Goal: Task Accomplishment & Management: Use online tool/utility

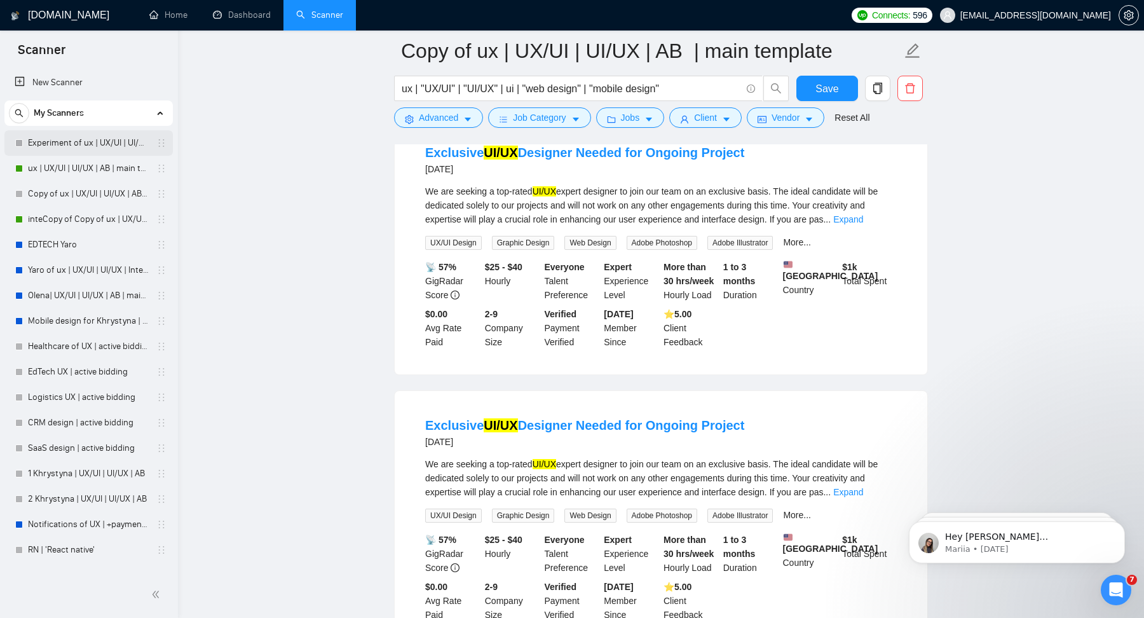
click at [79, 149] on link "Experiment of ux | UX/UI | UI/UX | AB | main template" at bounding box center [88, 142] width 121 height 25
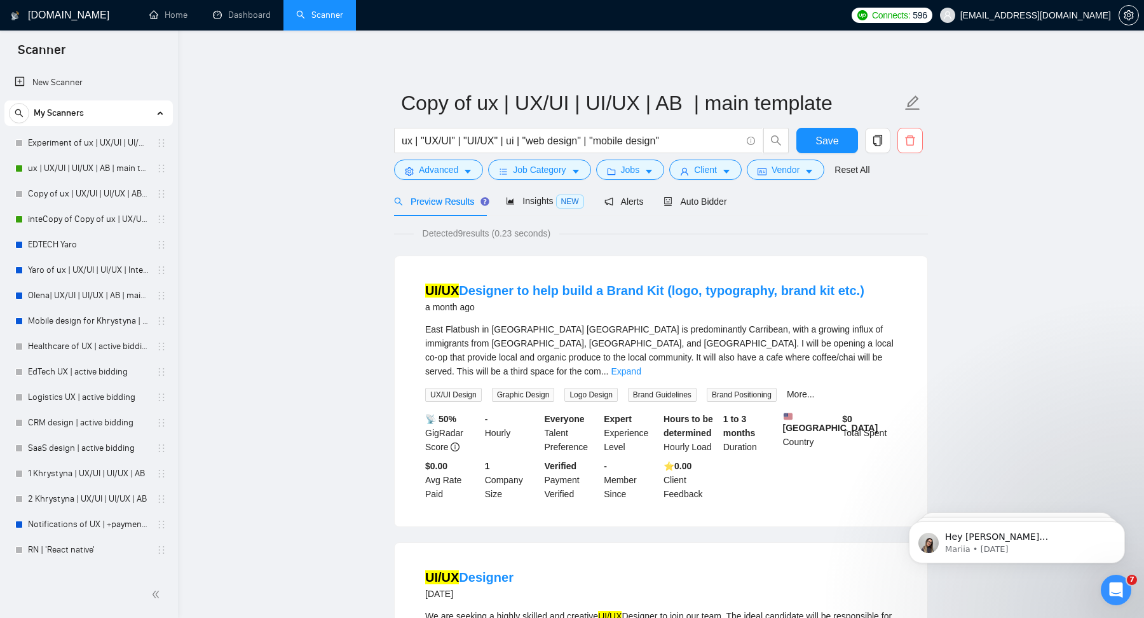
click at [909, 145] on icon "delete" at bounding box center [910, 140] width 10 height 10
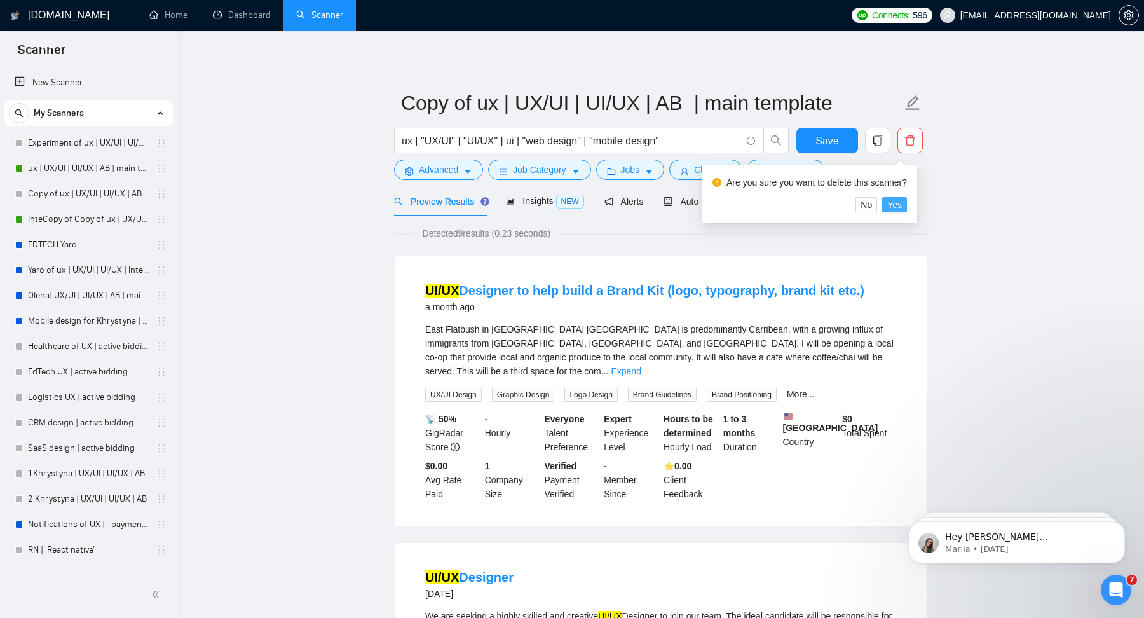
click at [907, 205] on button "Yes" at bounding box center [894, 204] width 25 height 15
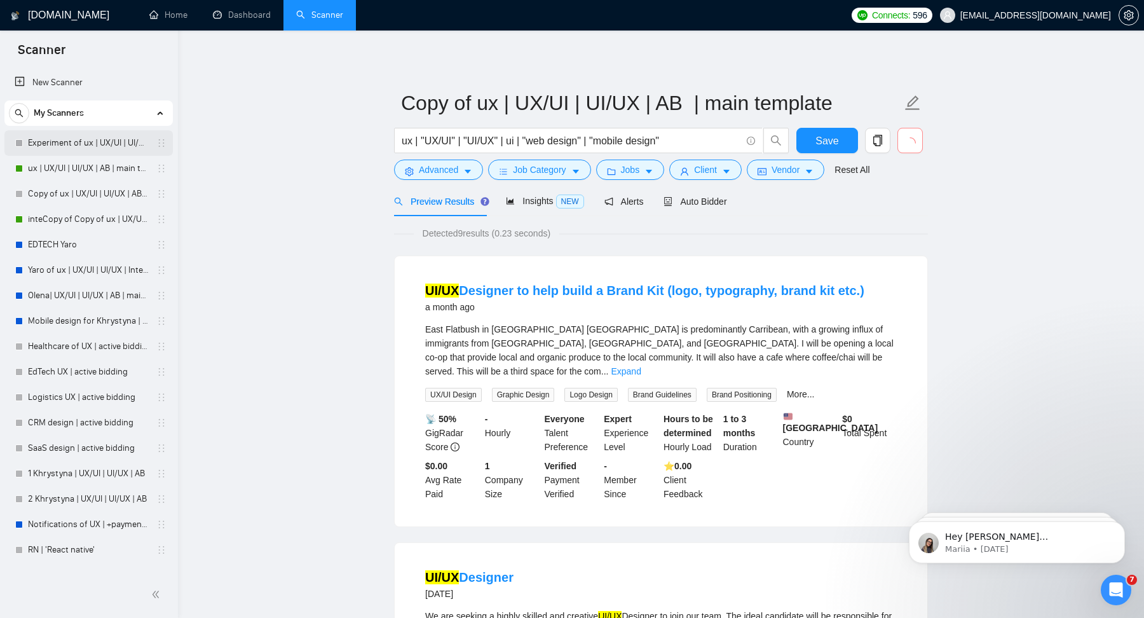
click at [88, 146] on link "Experiment of ux | UX/UI | UI/UX | AB | main template" at bounding box center [88, 142] width 121 height 25
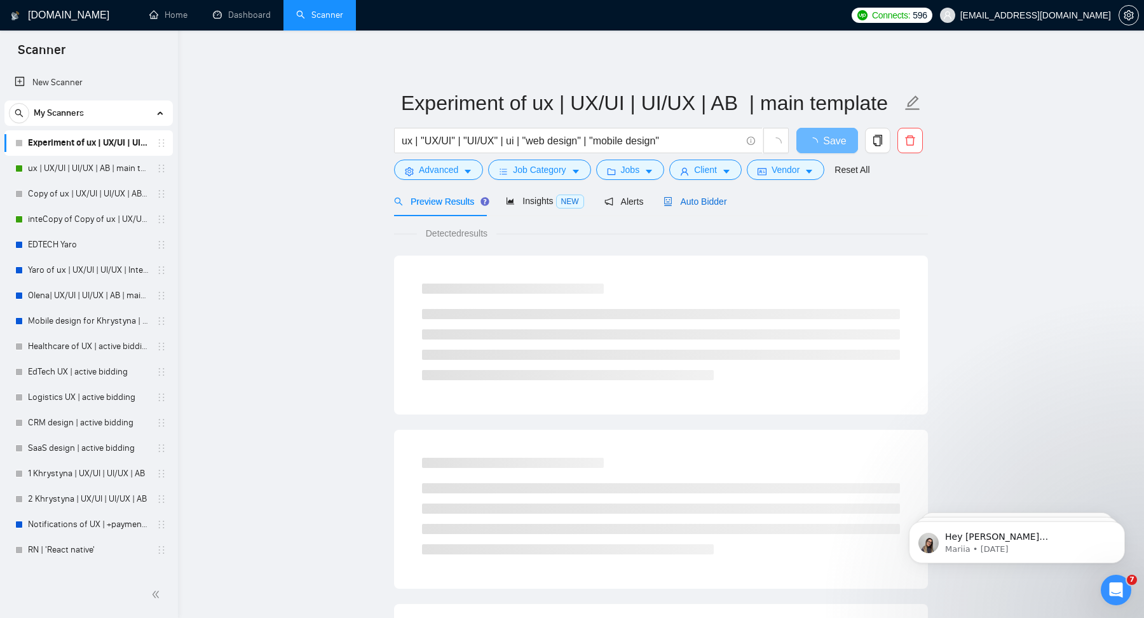
click at [727, 200] on span "Auto Bidder" at bounding box center [695, 201] width 63 height 10
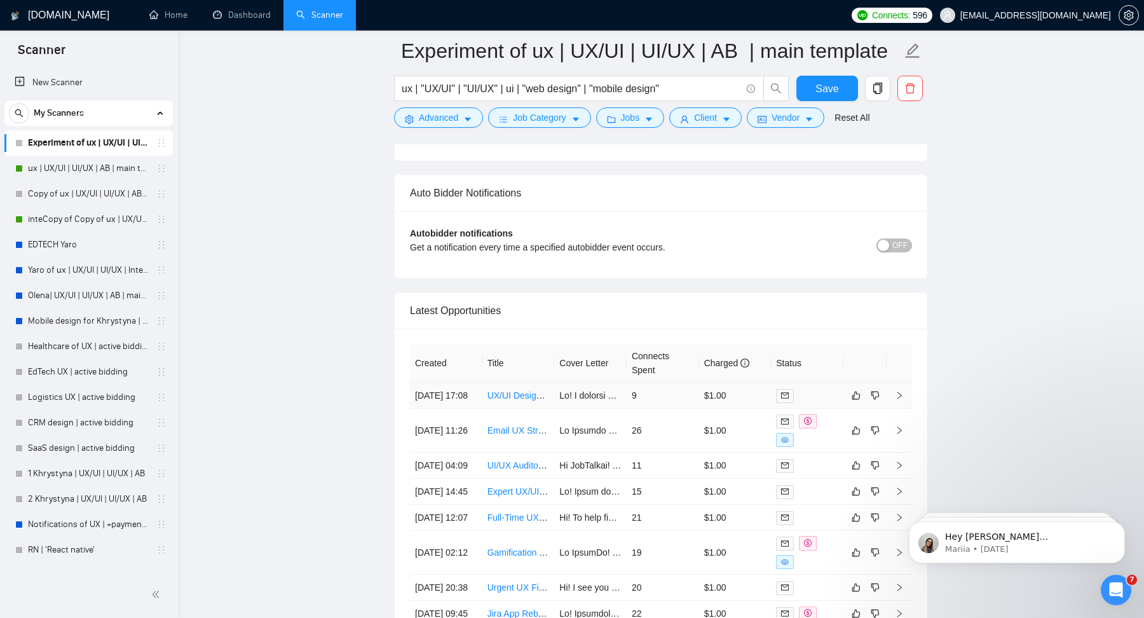
scroll to position [3115, 0]
click at [575, 397] on td at bounding box center [590, 394] width 72 height 26
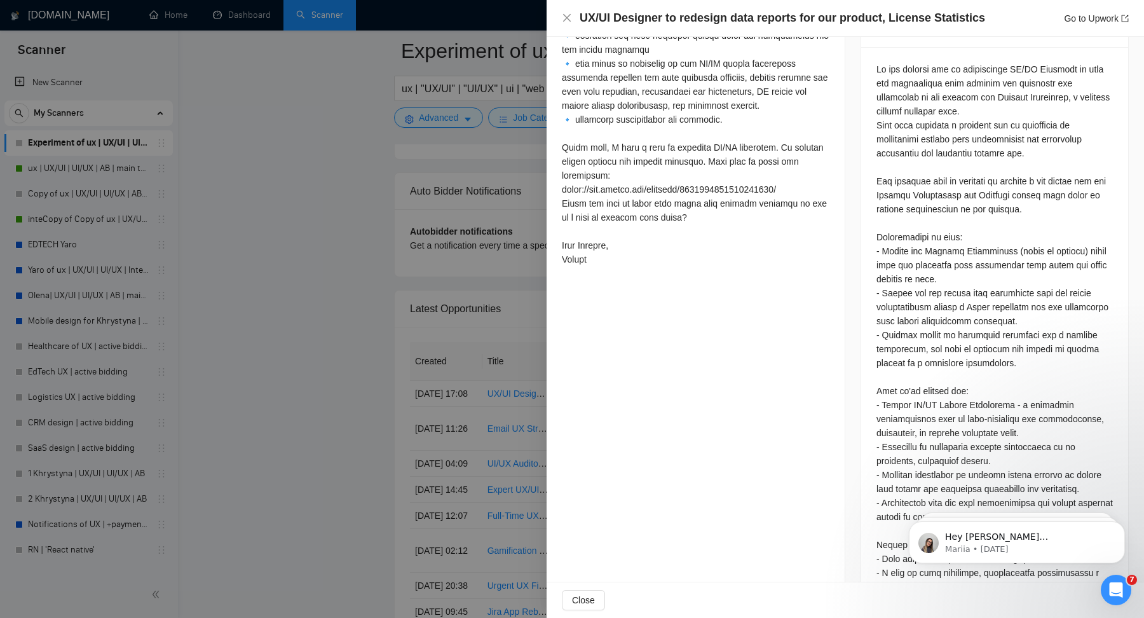
scroll to position [238, 0]
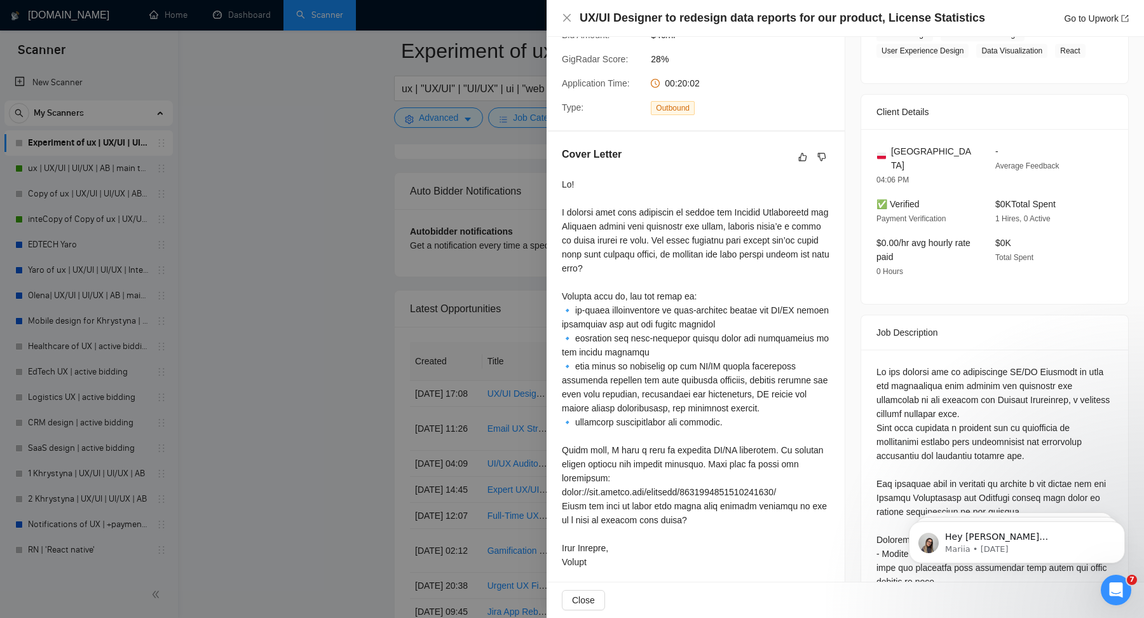
click at [430, 373] on div at bounding box center [572, 309] width 1144 height 618
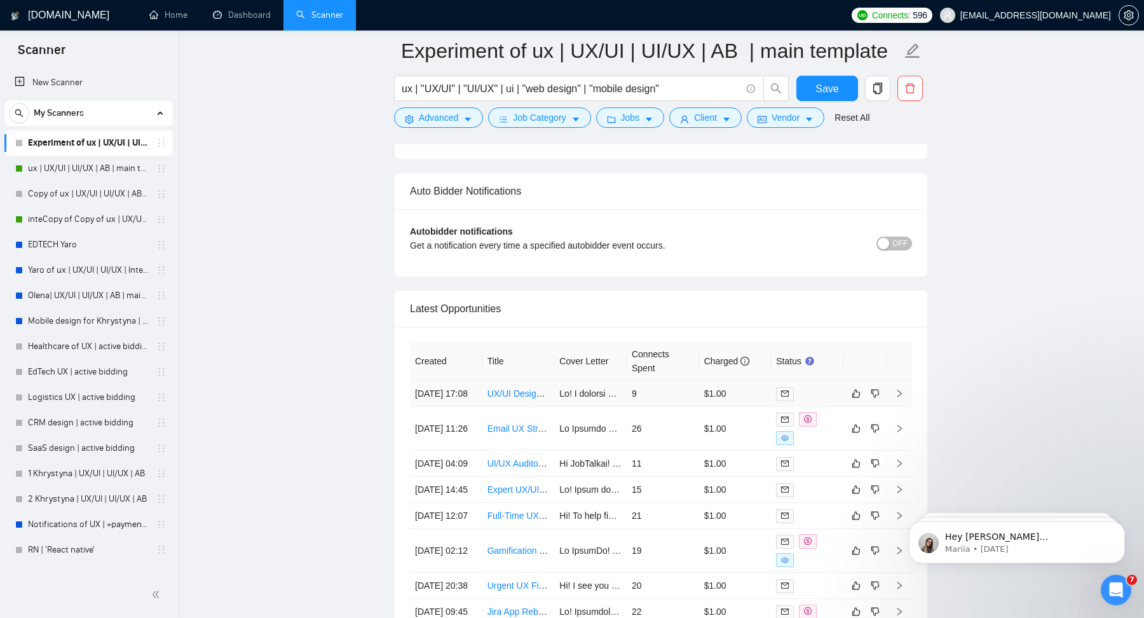
click at [507, 388] on link "UX/UI Designer to redesign data reports for our product, License Statistics" at bounding box center [634, 393] width 292 height 10
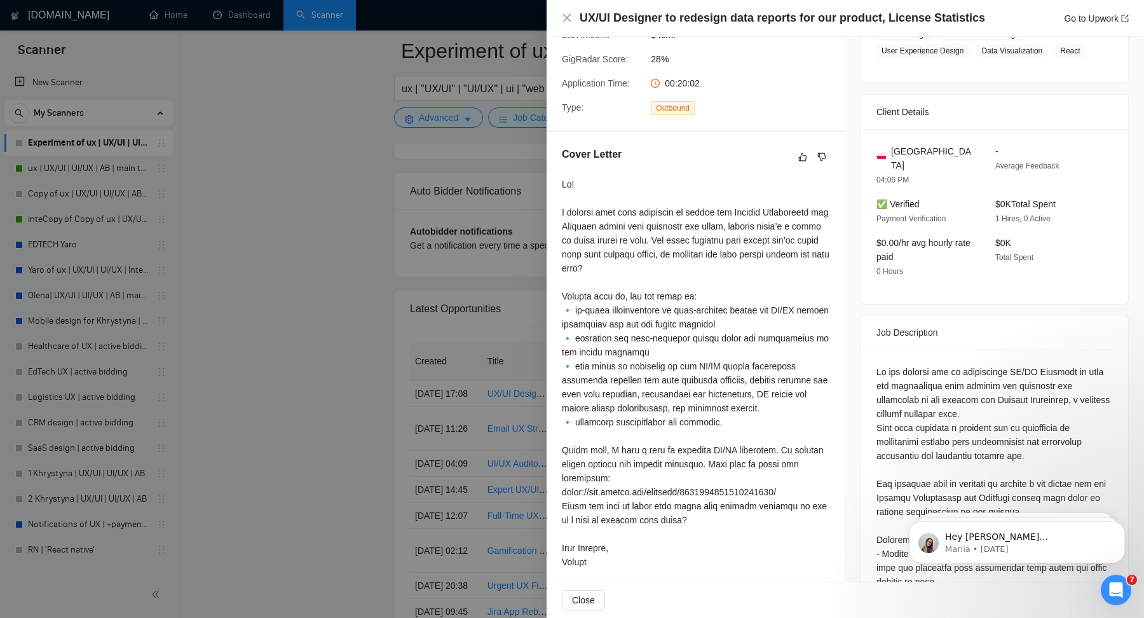
click at [517, 336] on div at bounding box center [572, 309] width 1144 height 618
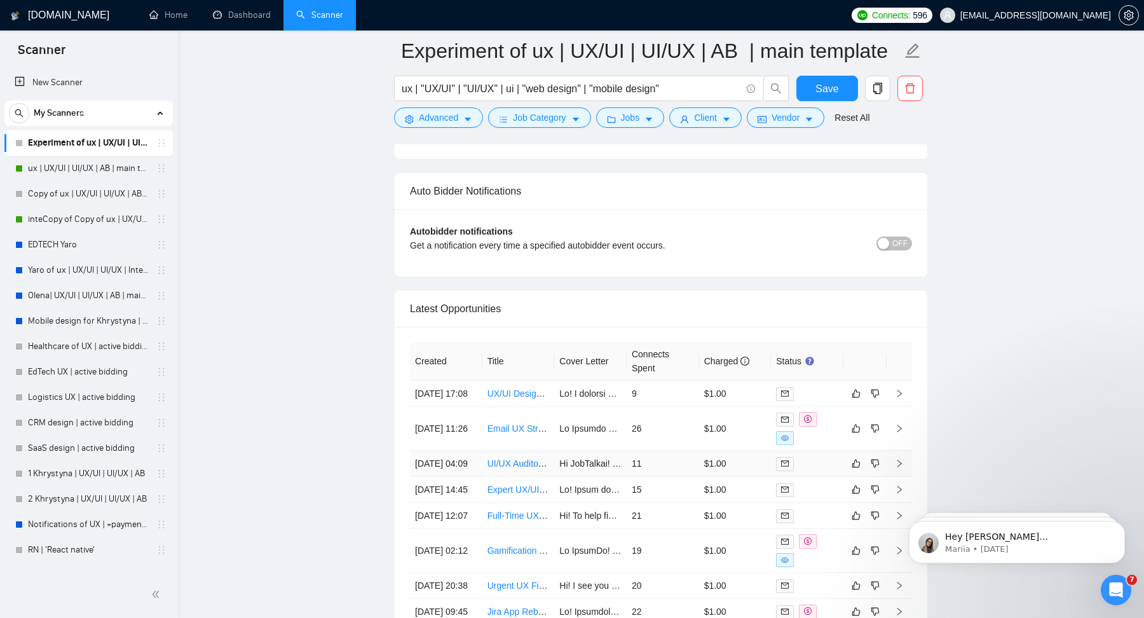
click at [516, 469] on link "UI/UX Auditor for React Web App - AI Voice Agent for Recruiters" at bounding box center [614, 463] width 252 height 10
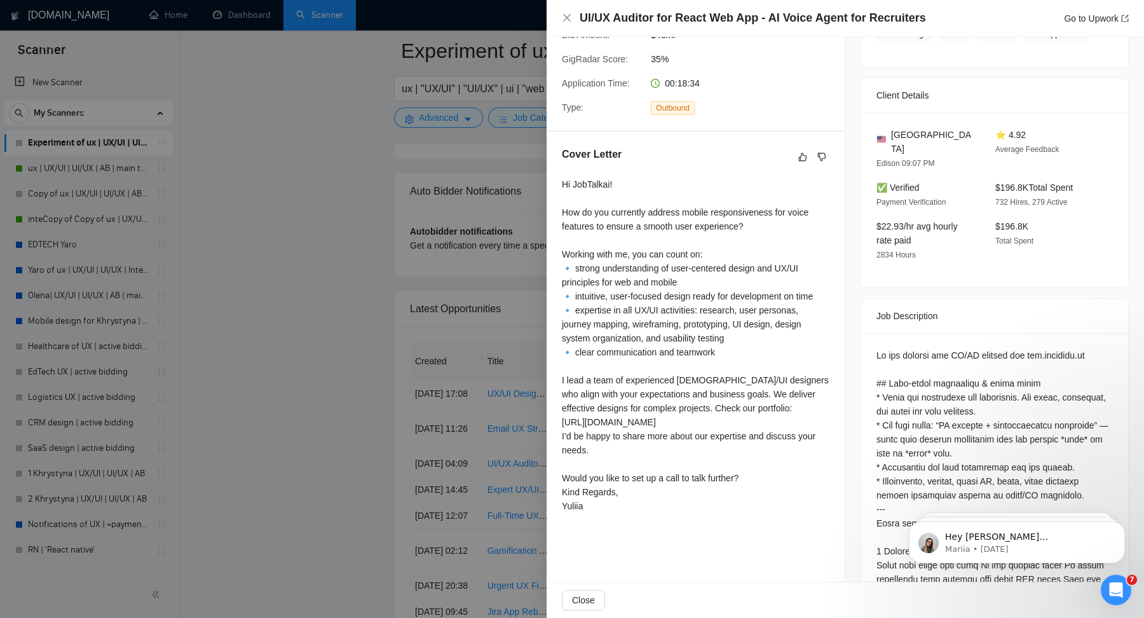
click at [427, 418] on div at bounding box center [572, 309] width 1144 height 618
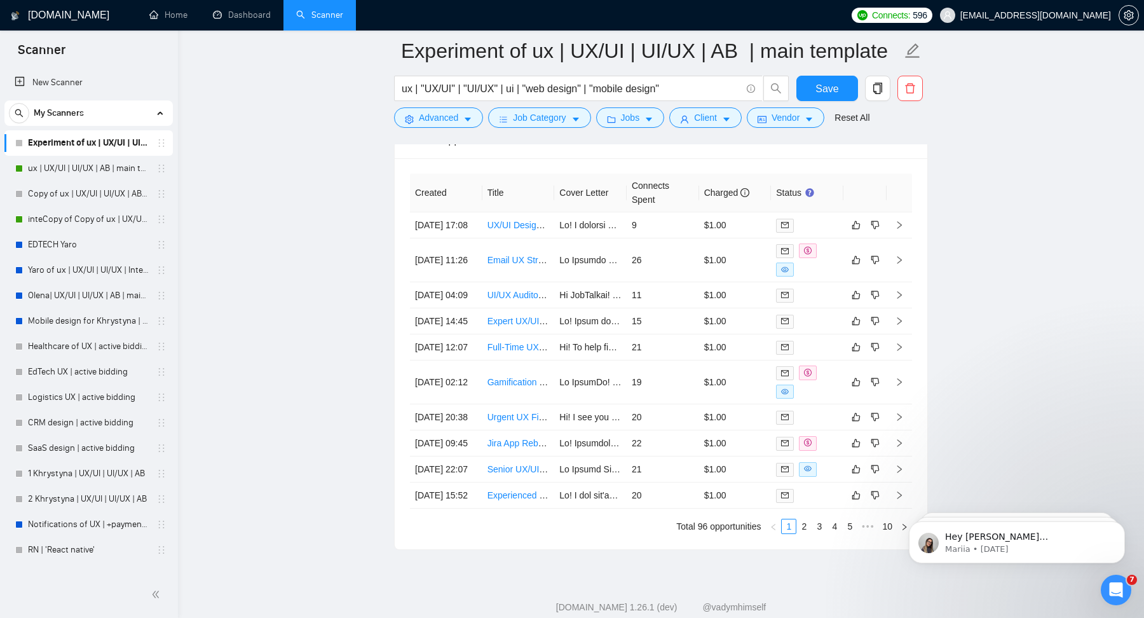
scroll to position [3315, 0]
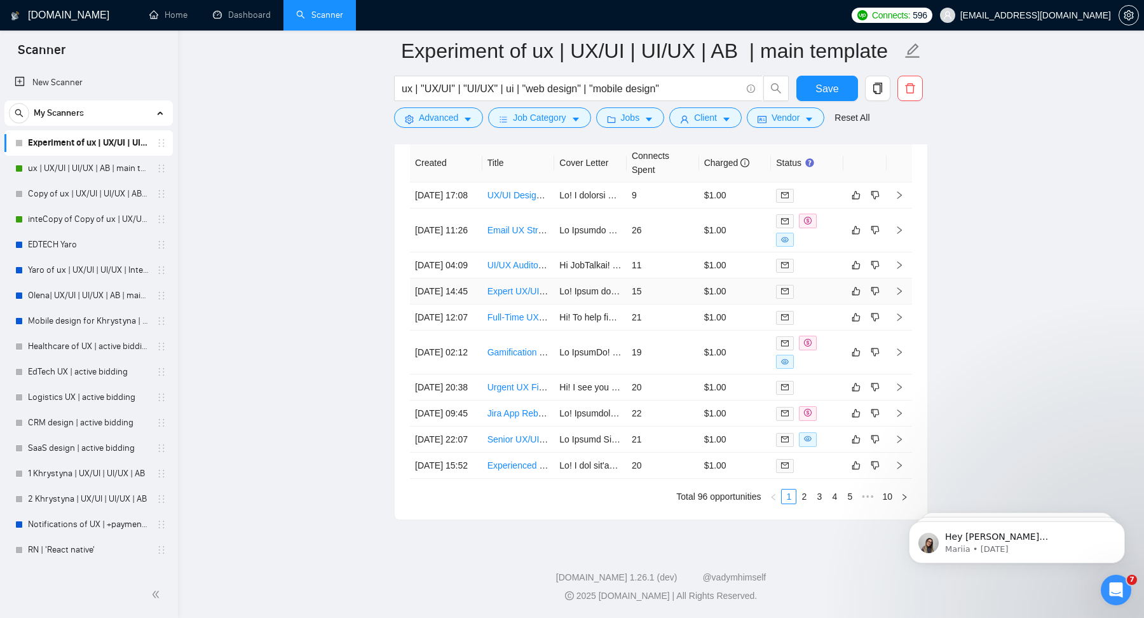
click at [663, 305] on td "15" at bounding box center [663, 291] width 72 height 26
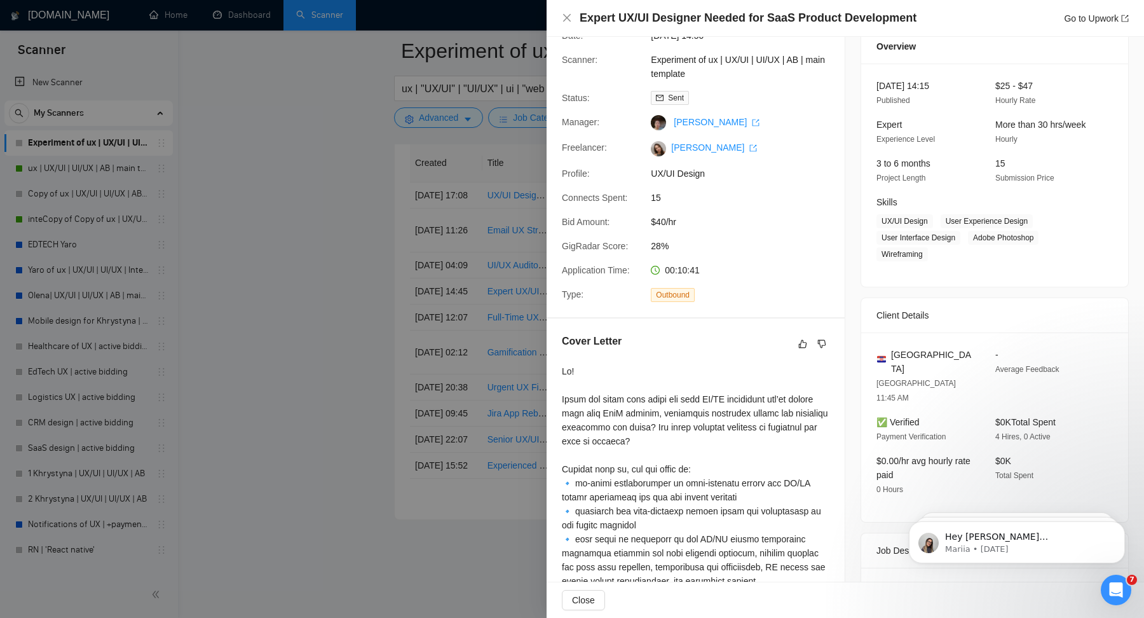
scroll to position [33, 0]
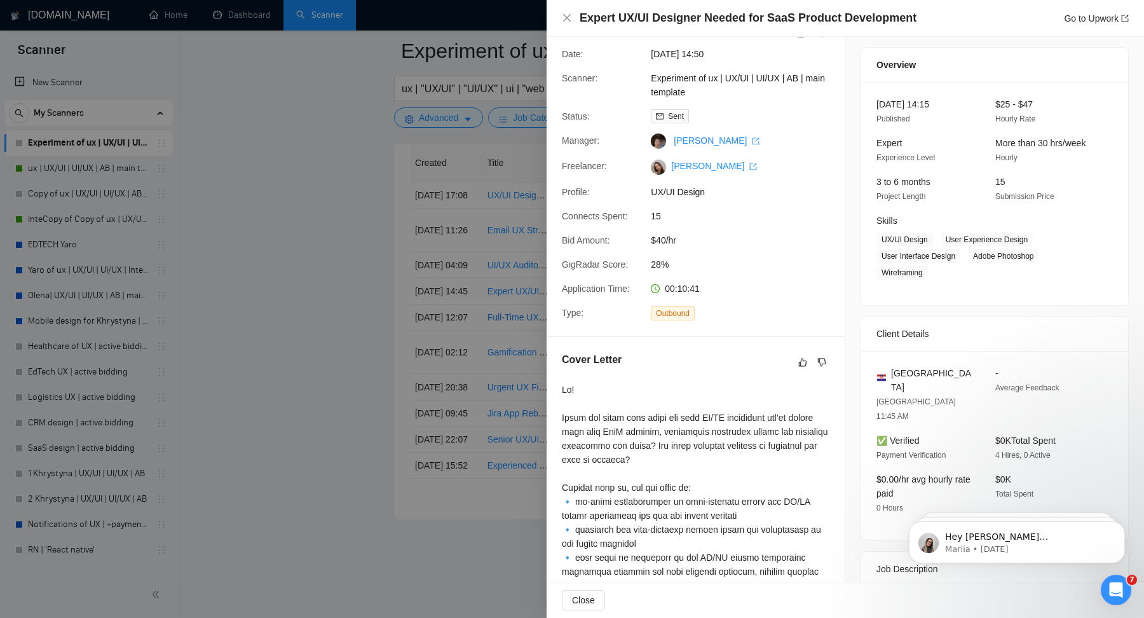
click at [499, 365] on div at bounding box center [572, 309] width 1144 height 618
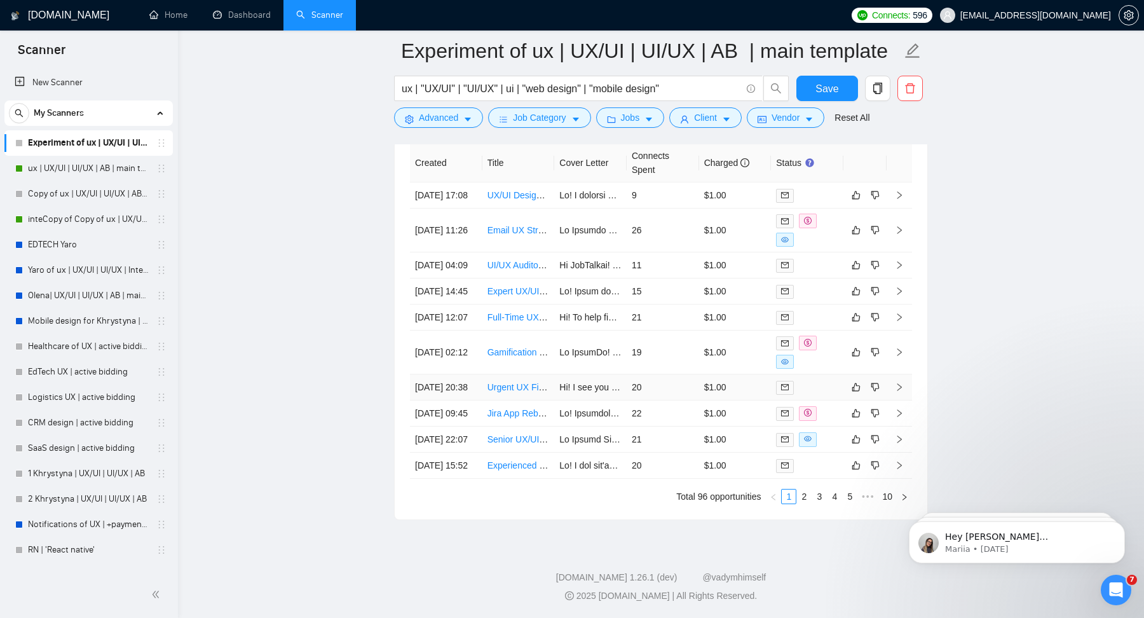
click at [514, 401] on td "Urgent UX Figma Design for Igaming - Crash Games" at bounding box center [519, 387] width 72 height 26
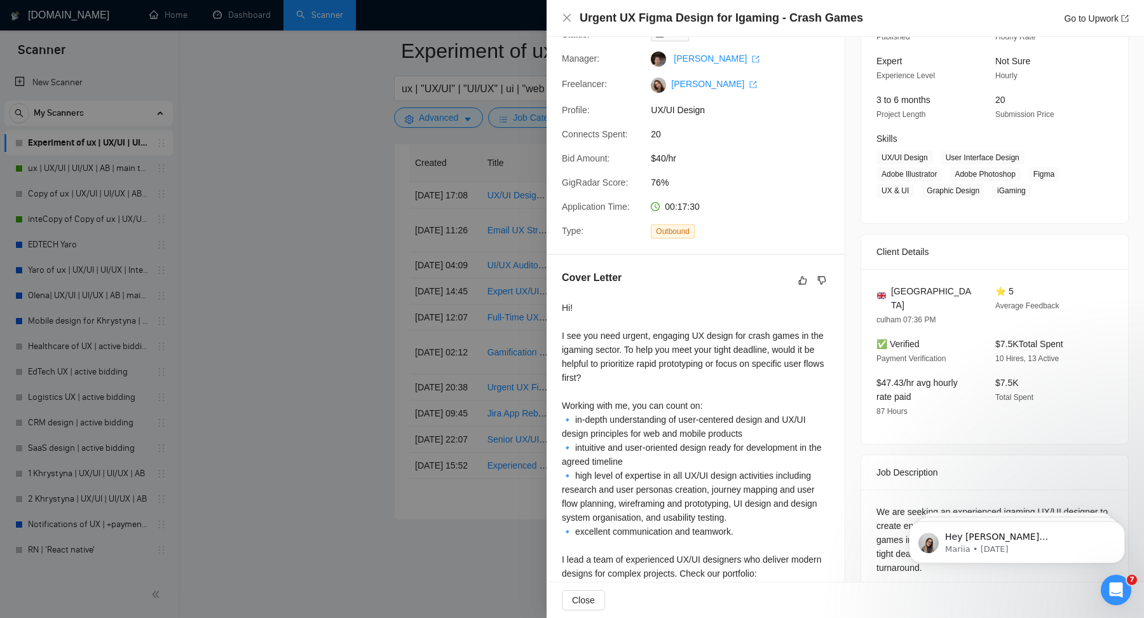
scroll to position [216, 0]
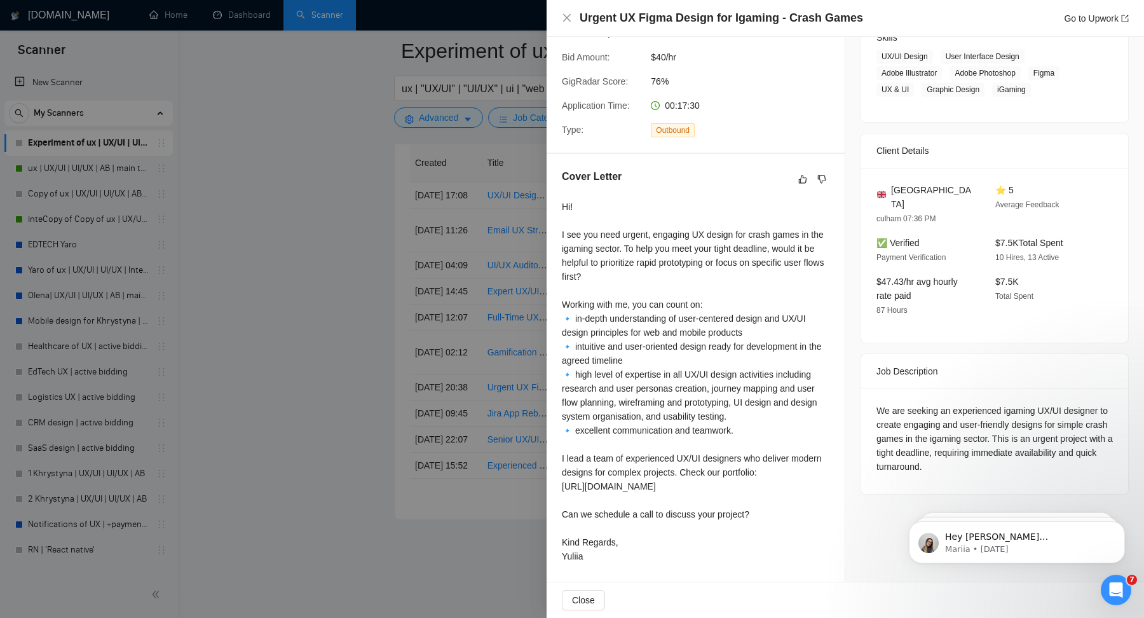
click at [378, 441] on div at bounding box center [572, 309] width 1144 height 618
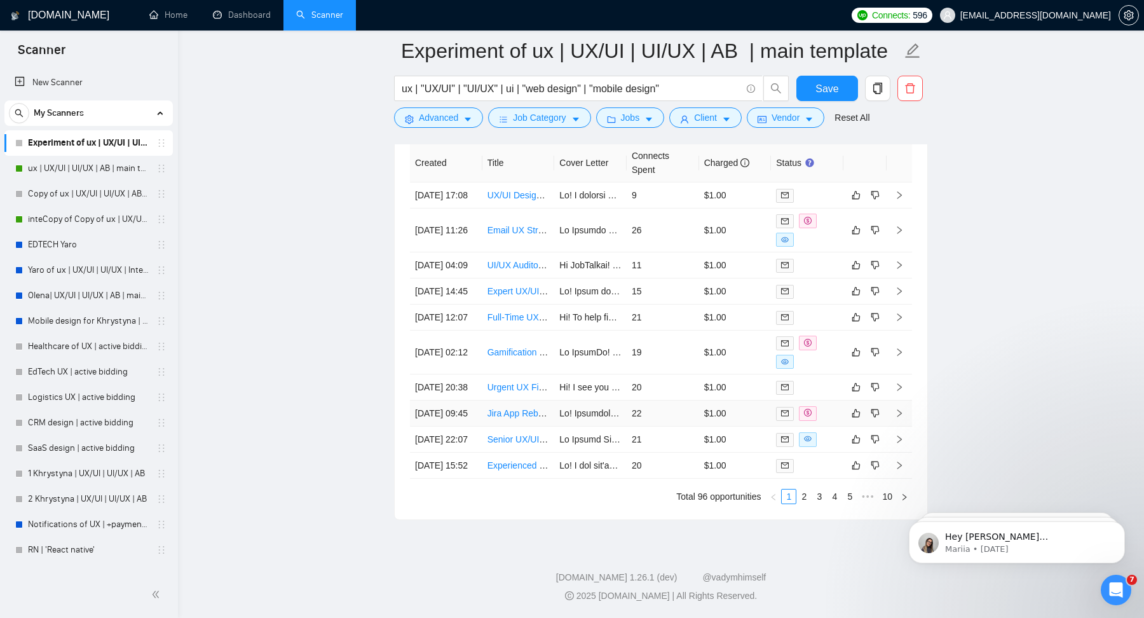
click at [502, 427] on td "Jira App Rebuild Specialist with UX Focus" at bounding box center [519, 414] width 72 height 26
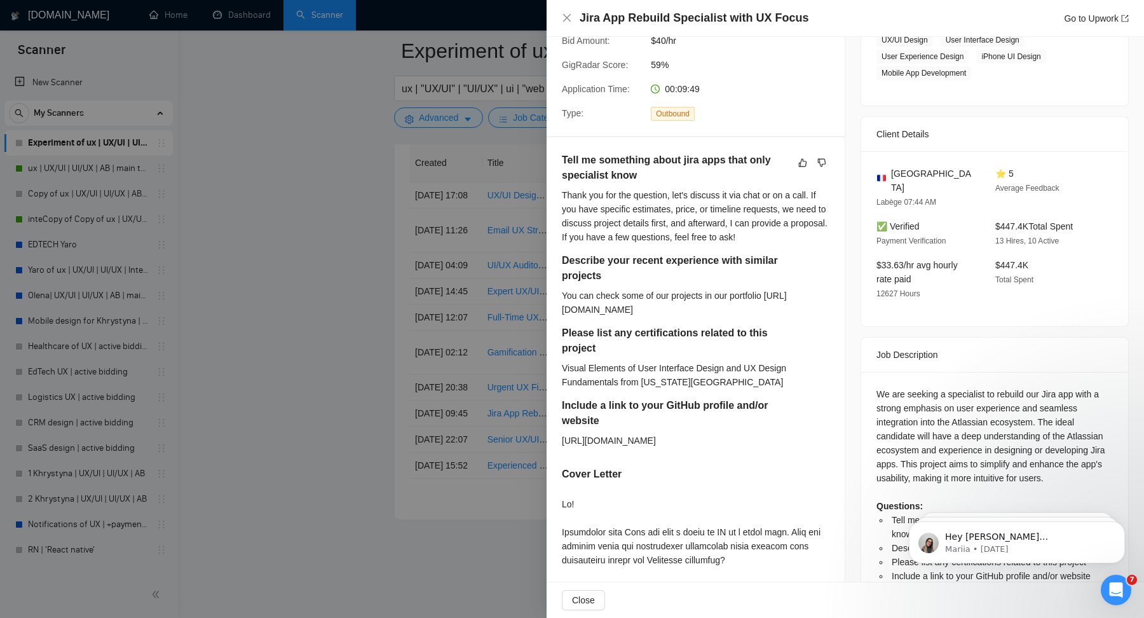
scroll to position [241, 0]
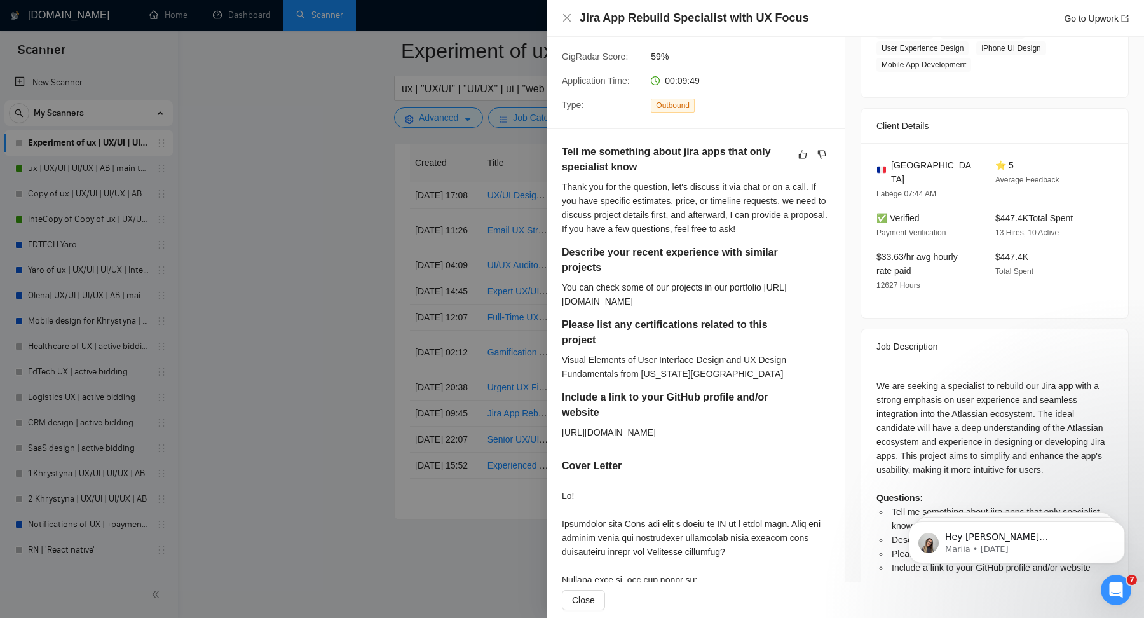
click at [460, 398] on div at bounding box center [572, 309] width 1144 height 618
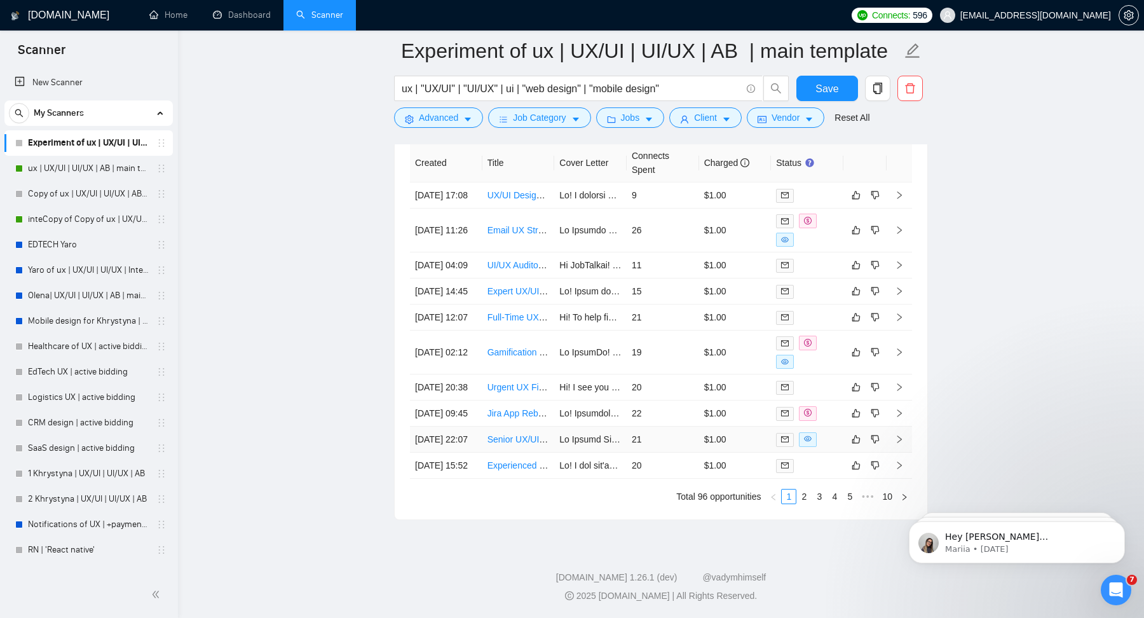
click at [538, 453] on td "Senior UX/UI Designer for Pediatric Health Monitoring App and IoT" at bounding box center [519, 440] width 72 height 26
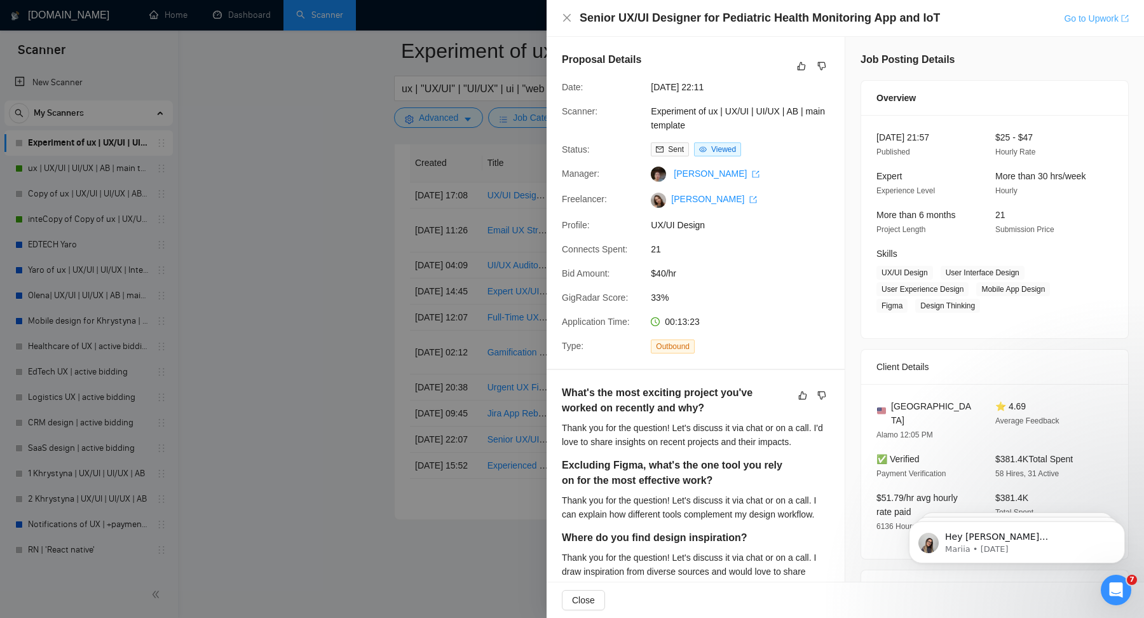
click at [1105, 14] on link "Go to Upwork" at bounding box center [1096, 18] width 65 height 10
click at [353, 253] on div at bounding box center [572, 309] width 1144 height 618
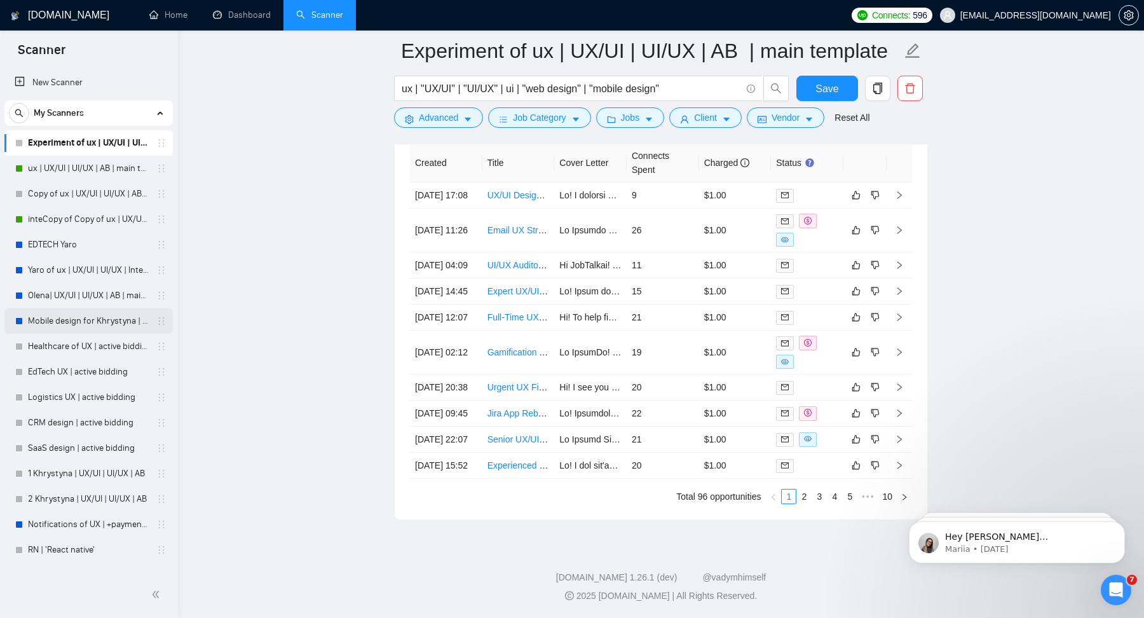
click at [99, 318] on link "Mobile design for Khrystyna | AB" at bounding box center [88, 320] width 121 height 25
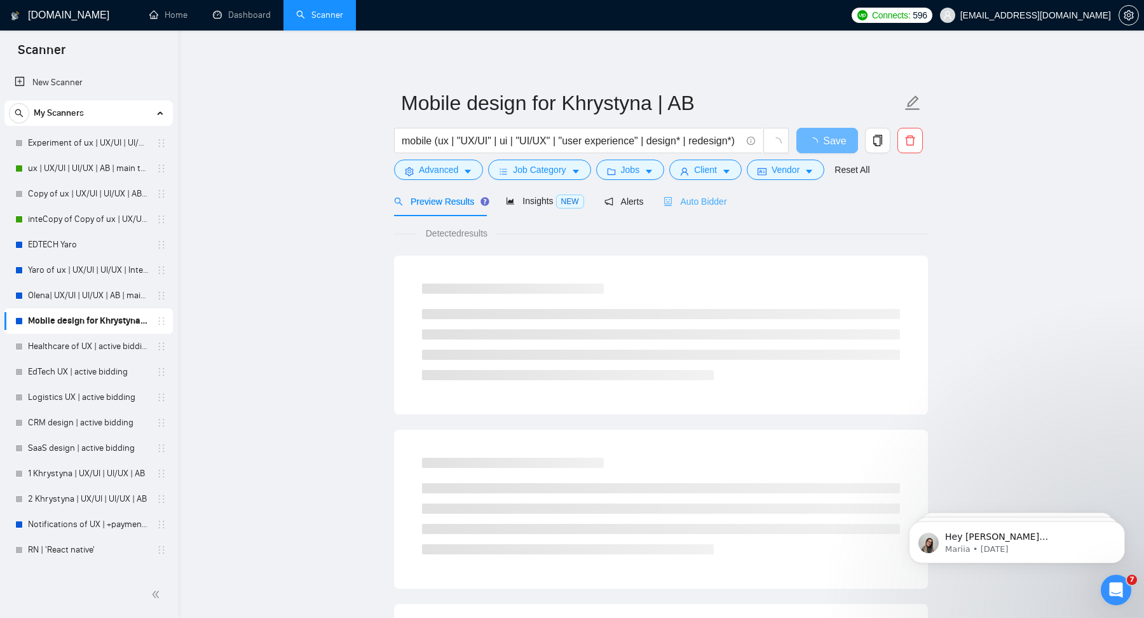
click at [700, 191] on div "Auto Bidder" at bounding box center [695, 201] width 63 height 30
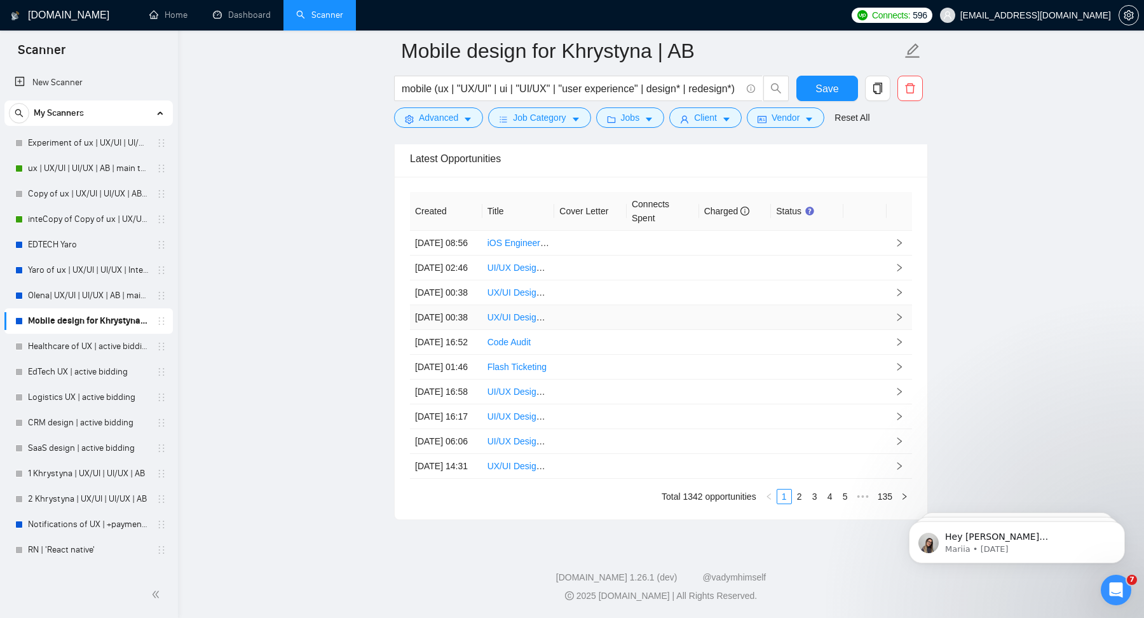
scroll to position [3214, 0]
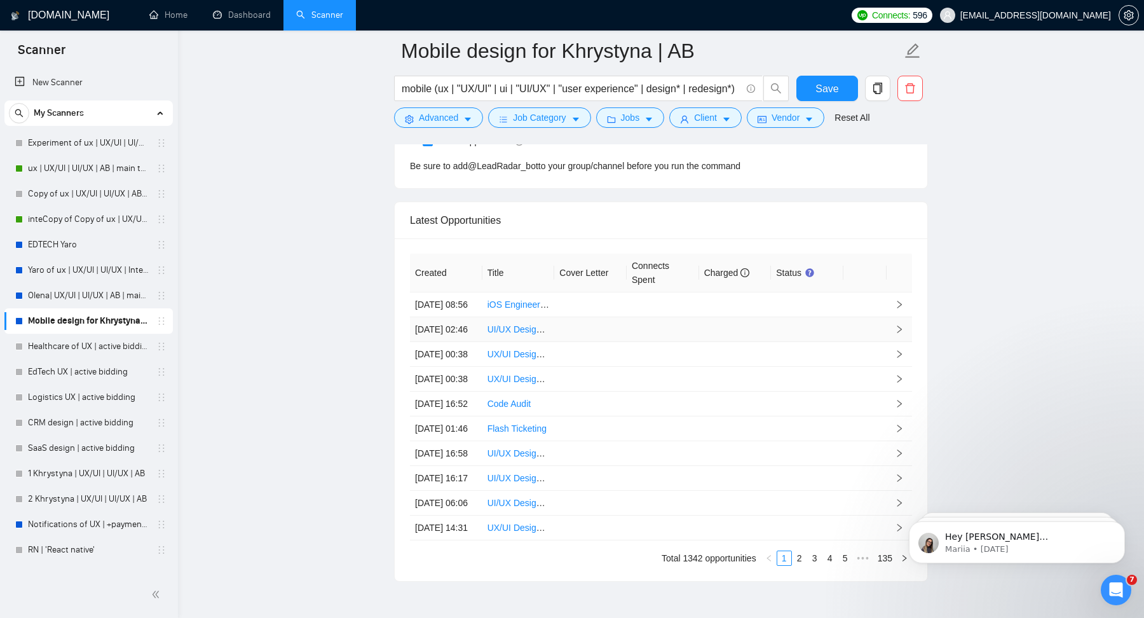
click at [587, 334] on td at bounding box center [590, 329] width 72 height 25
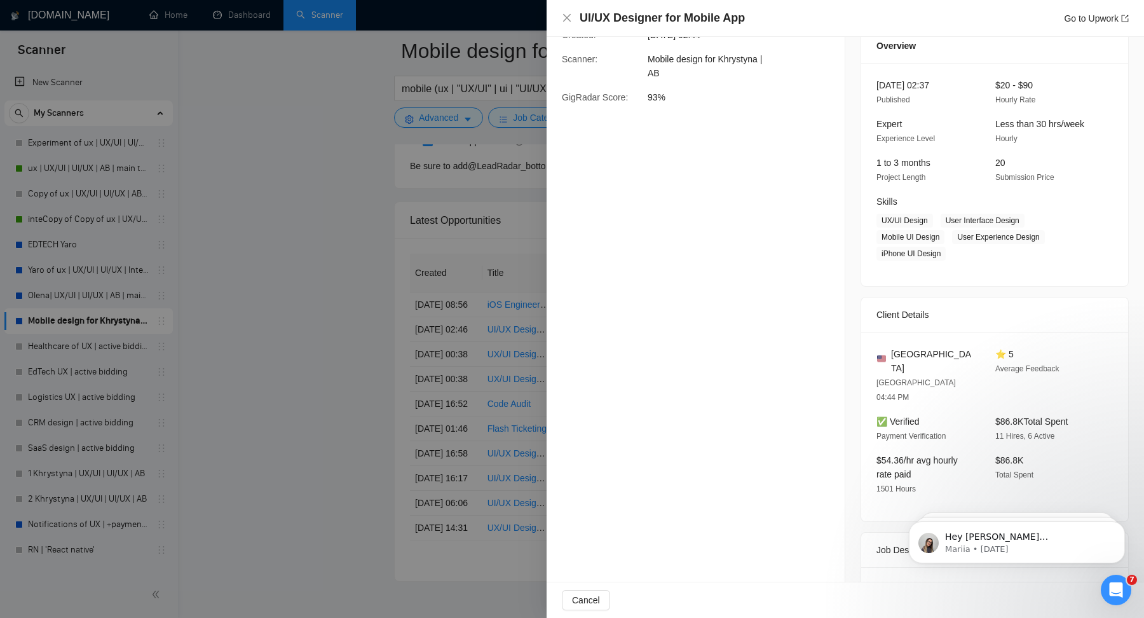
scroll to position [126, 0]
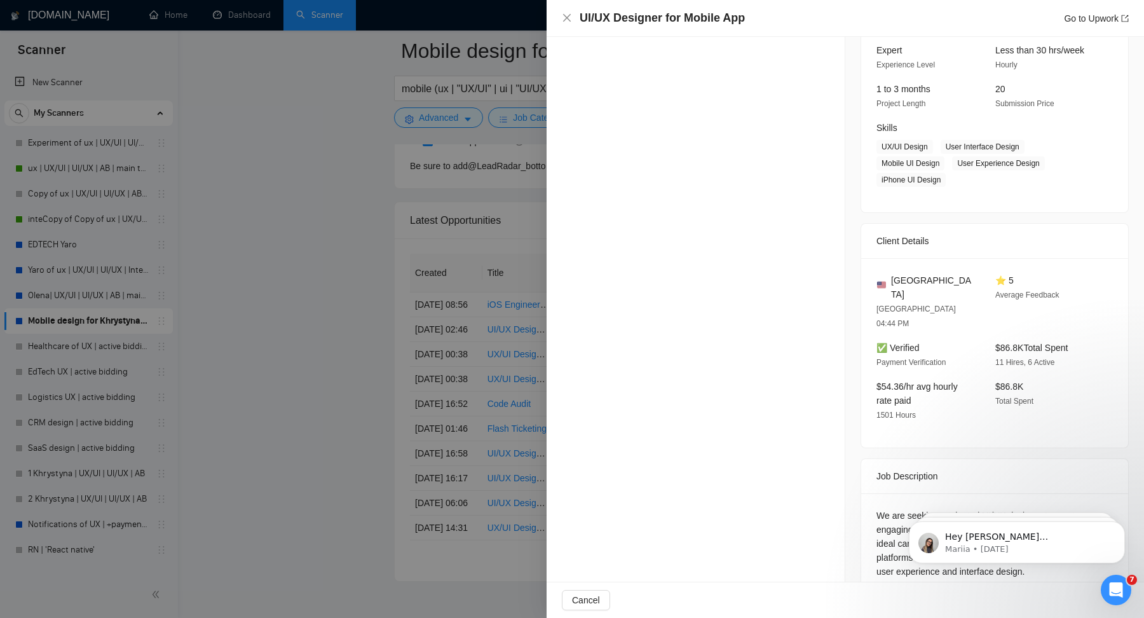
click at [459, 435] on div at bounding box center [572, 309] width 1144 height 618
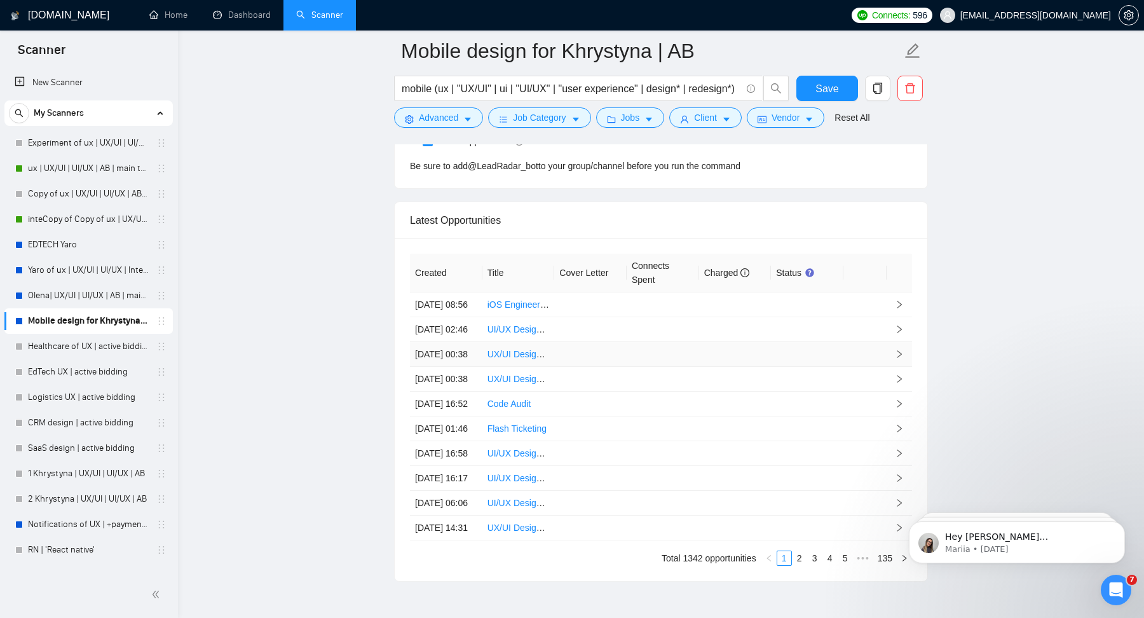
click at [598, 367] on td at bounding box center [590, 354] width 72 height 25
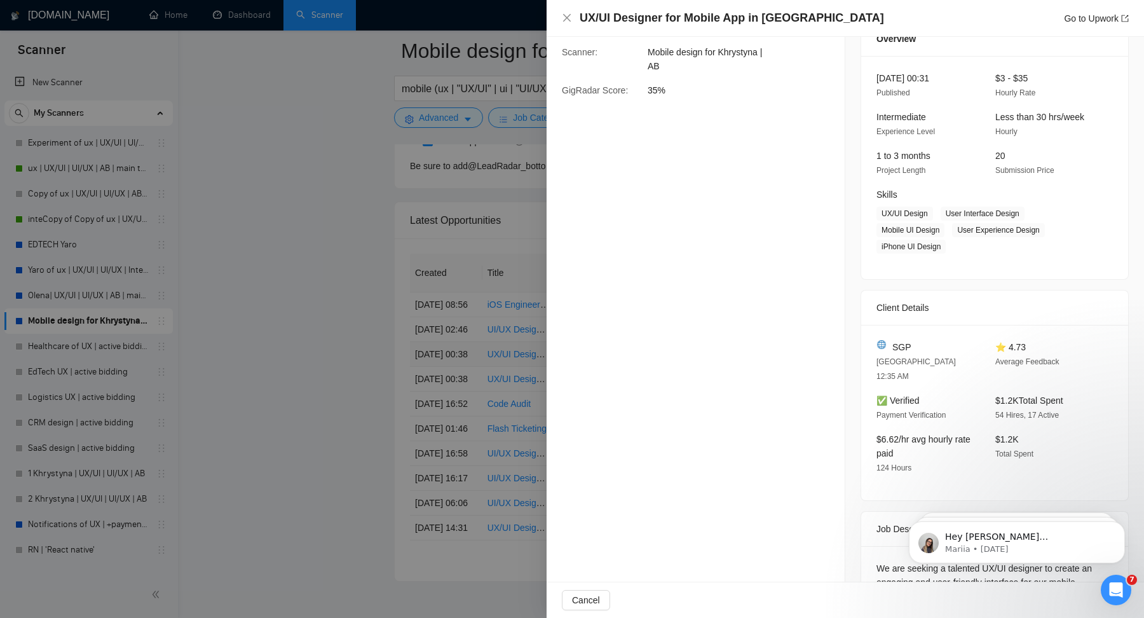
scroll to position [20, 0]
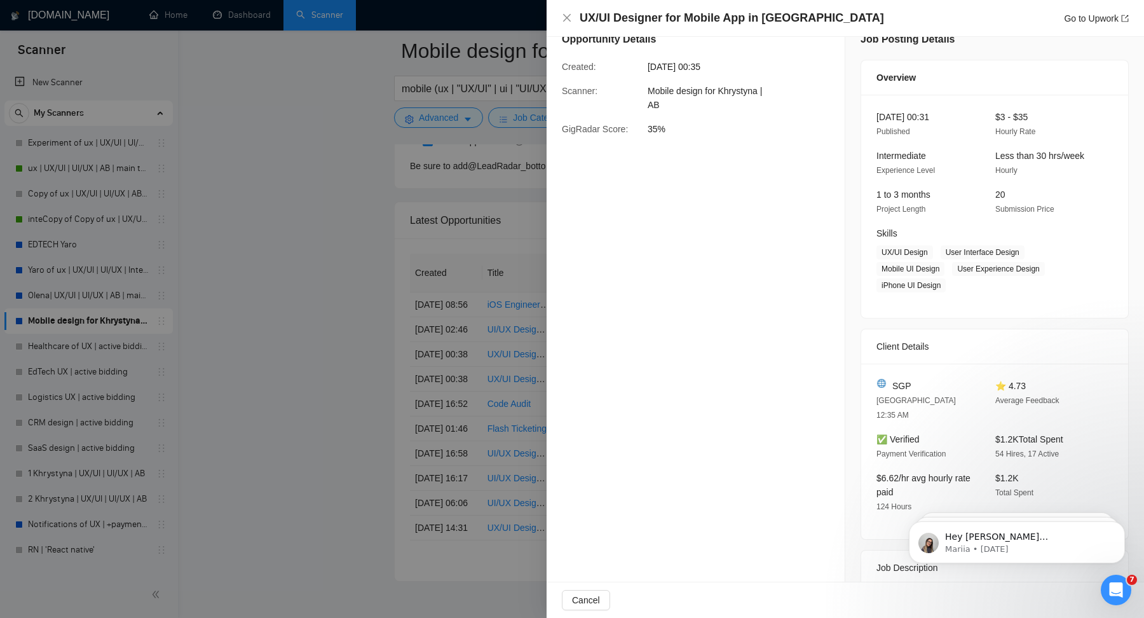
click at [443, 449] on div at bounding box center [572, 309] width 1144 height 618
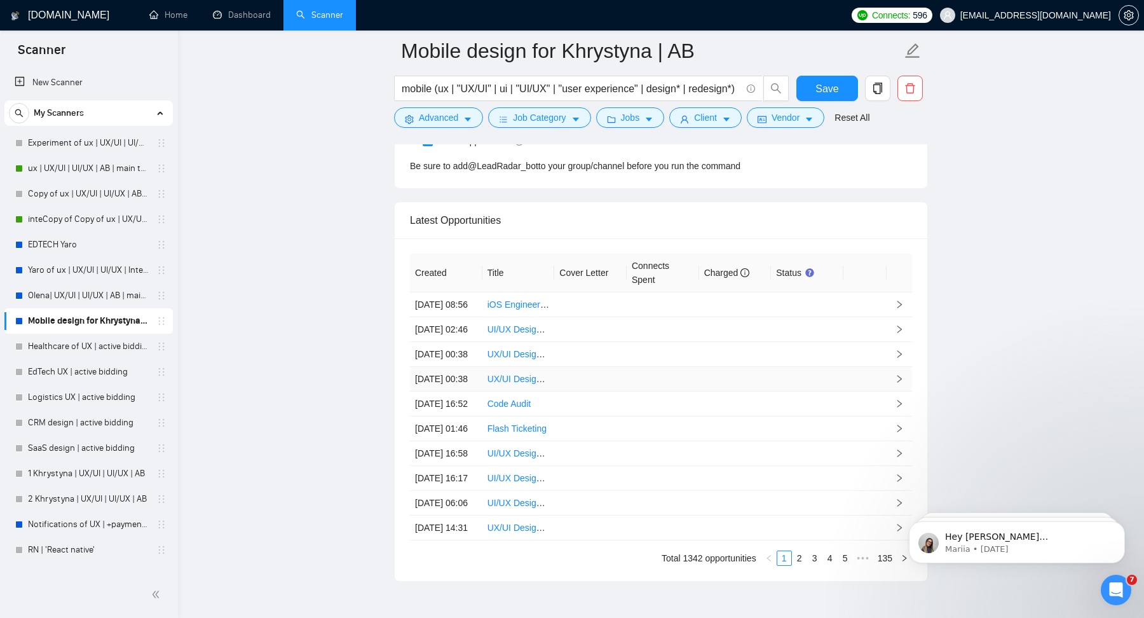
click at [577, 392] on td at bounding box center [590, 379] width 72 height 25
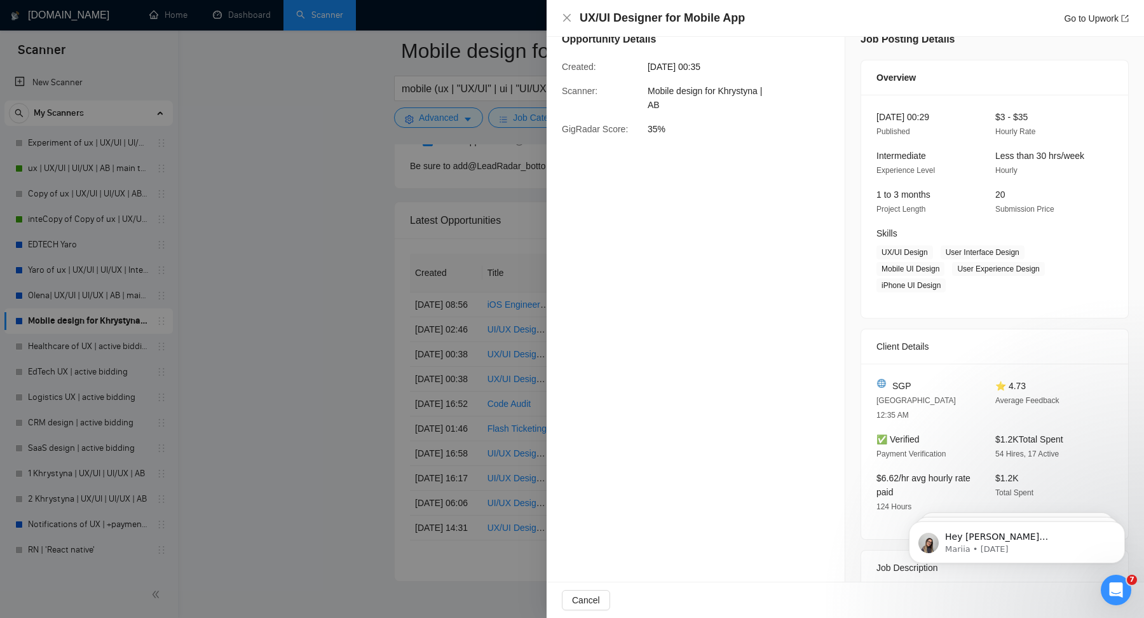
click at [476, 388] on div at bounding box center [572, 309] width 1144 height 618
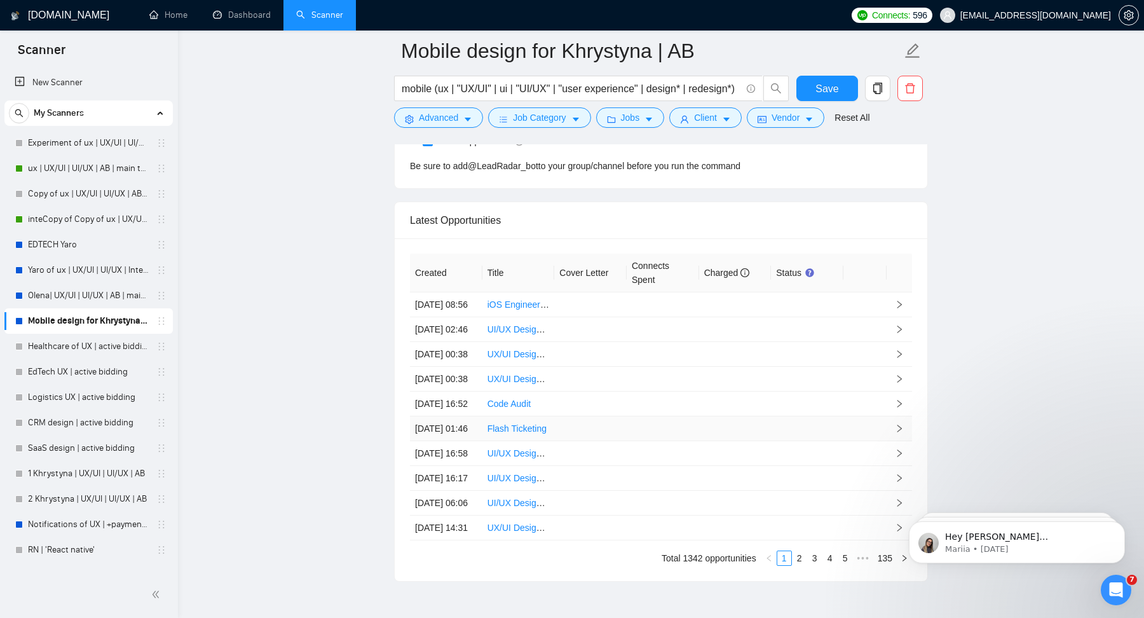
click at [584, 441] on td at bounding box center [590, 428] width 72 height 25
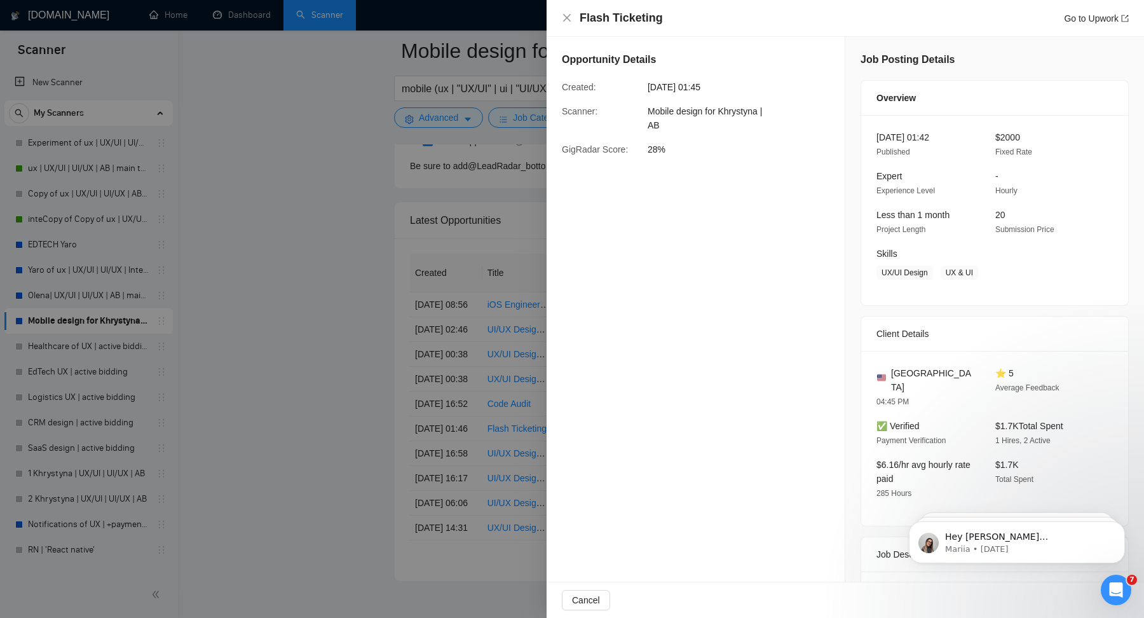
click at [479, 375] on div at bounding box center [572, 309] width 1144 height 618
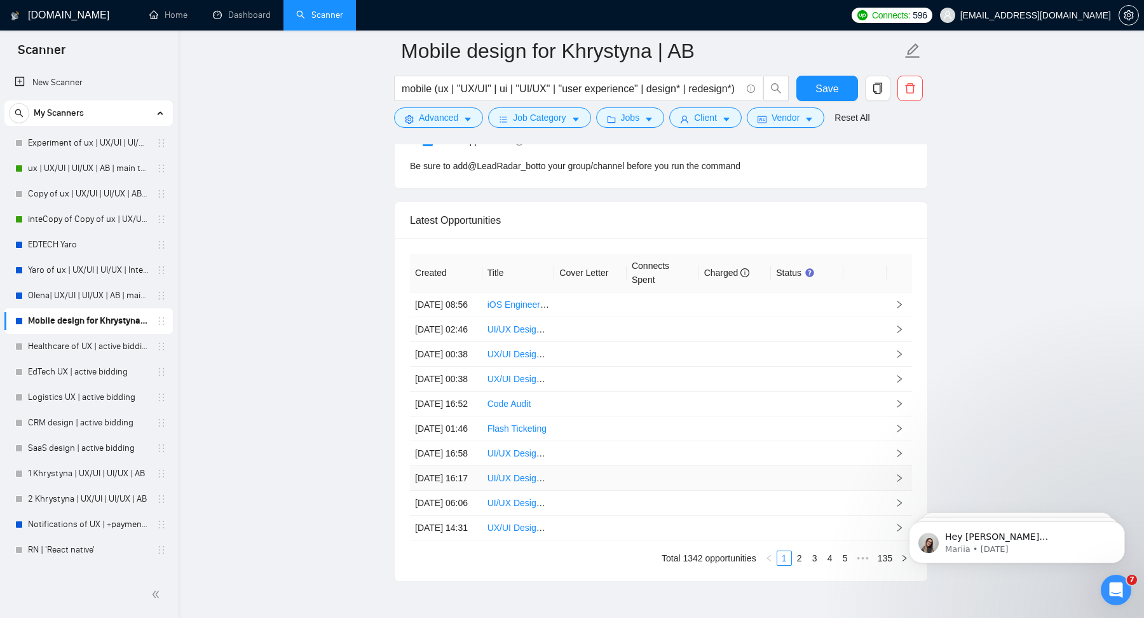
scroll to position [3401, 0]
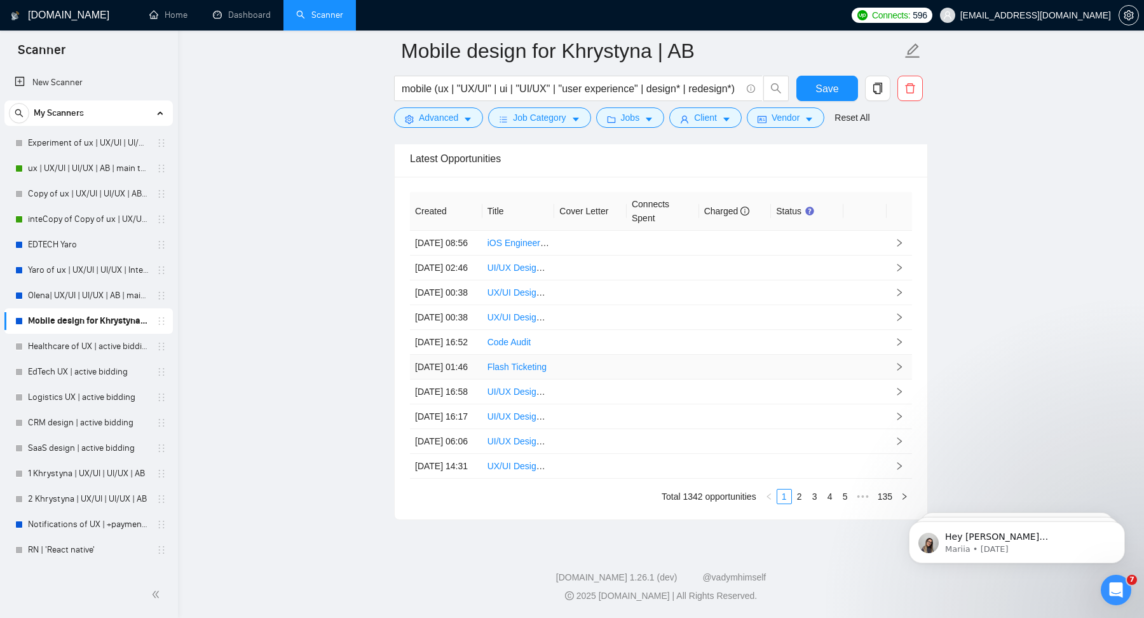
click at [573, 355] on td at bounding box center [590, 367] width 72 height 25
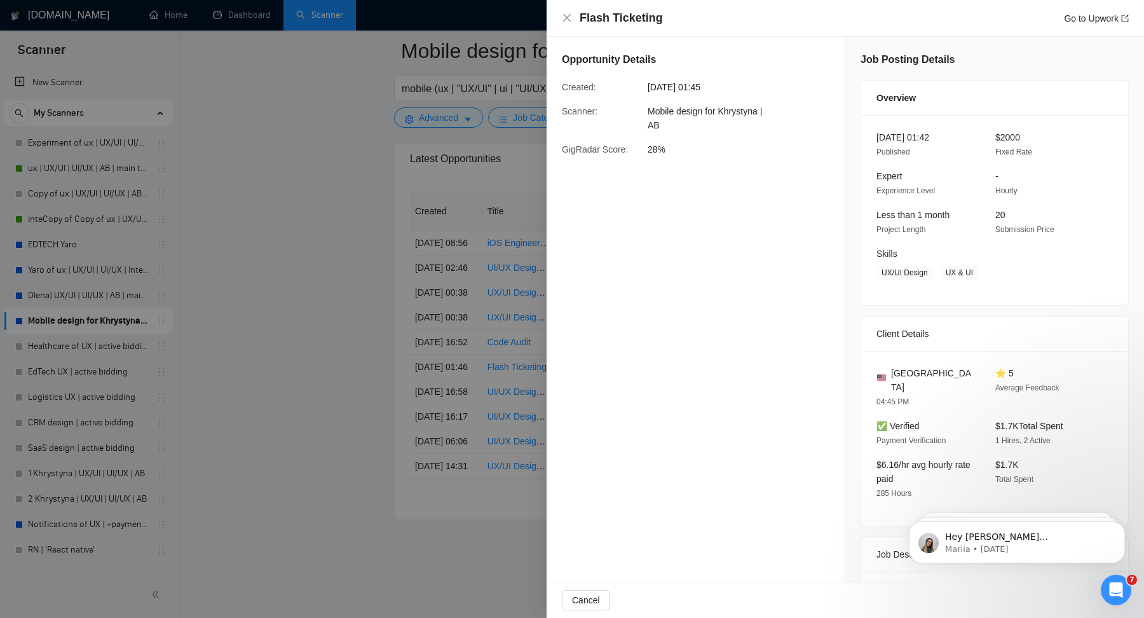
click at [404, 369] on div at bounding box center [572, 309] width 1144 height 618
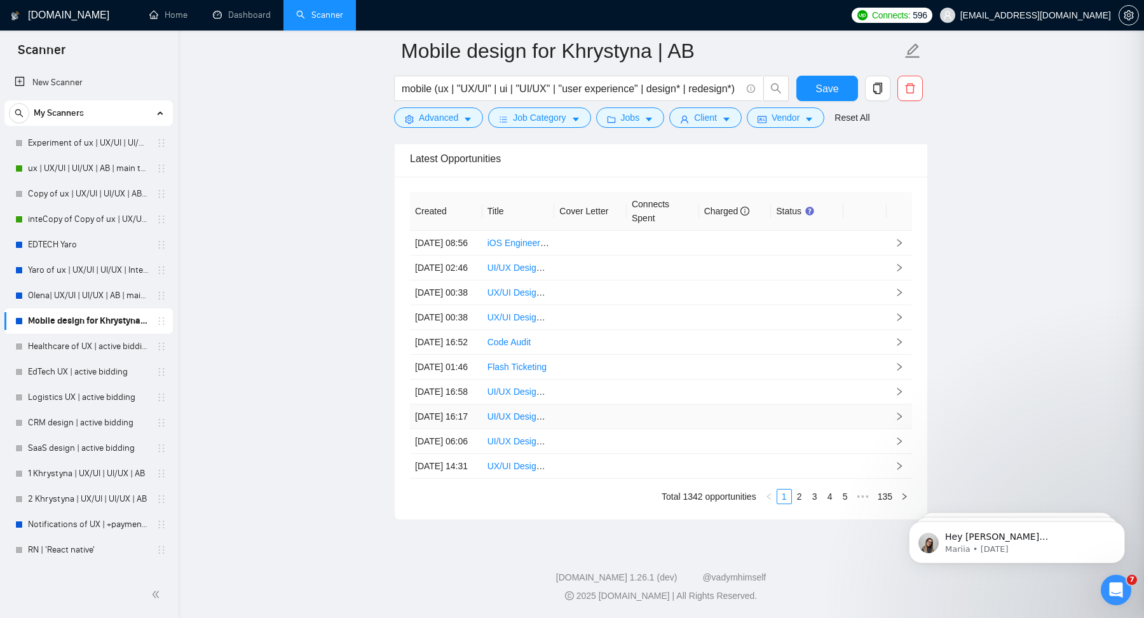
click at [573, 404] on td at bounding box center [590, 416] width 72 height 25
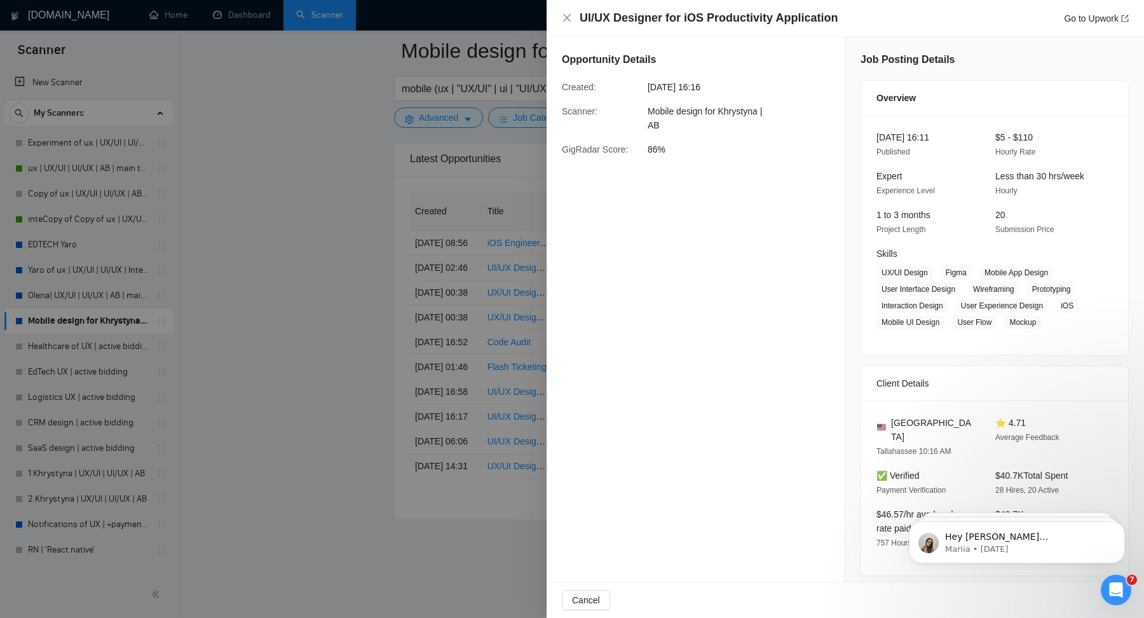
click at [1079, 25] on div "Go to Upwork" at bounding box center [1096, 18] width 65 height 14
click at [1078, 17] on link "Go to Upwork" at bounding box center [1096, 18] width 65 height 10
